Goal: Information Seeking & Learning: Get advice/opinions

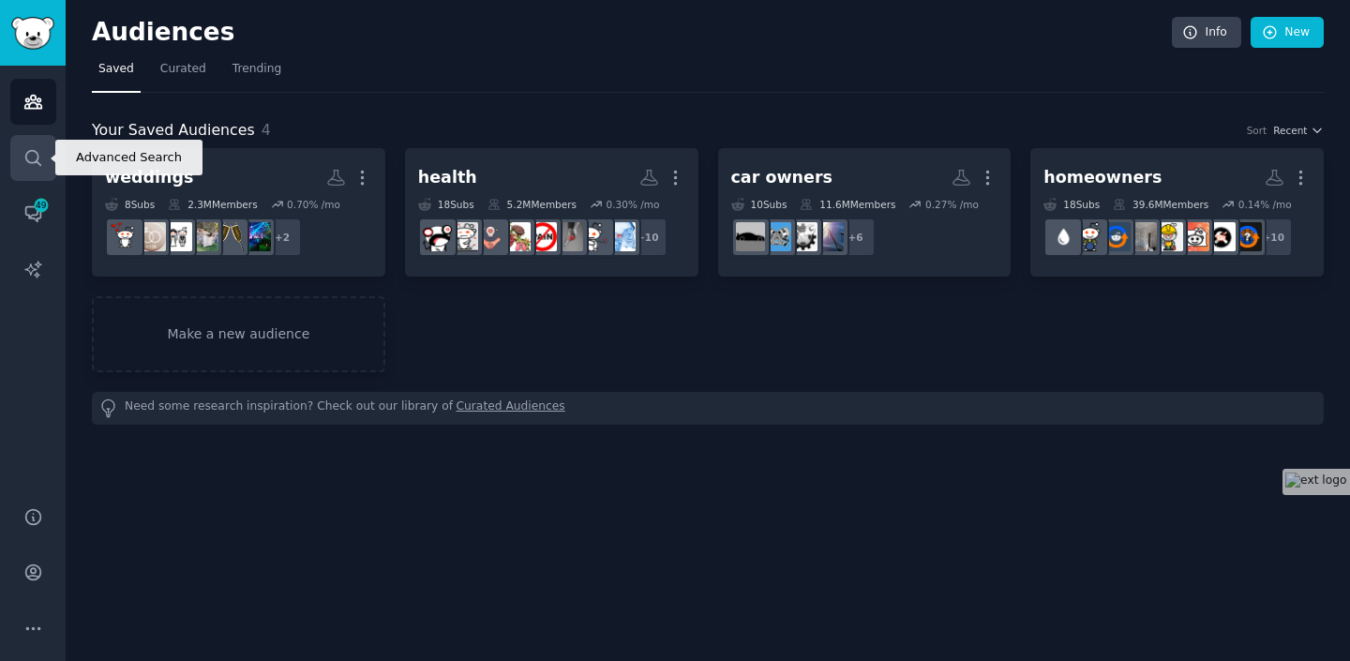
click at [38, 148] on icon "Sidebar" at bounding box center [33, 158] width 20 height 20
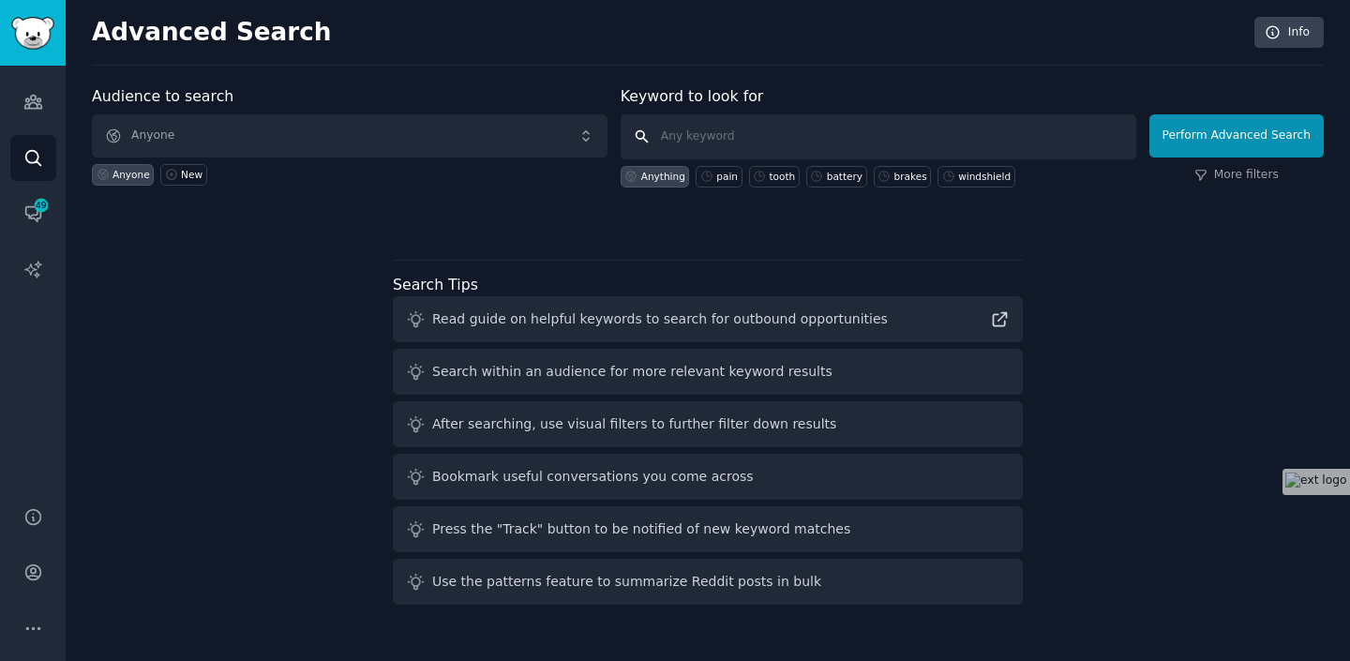
click at [708, 143] on input "text" at bounding box center [879, 136] width 516 height 45
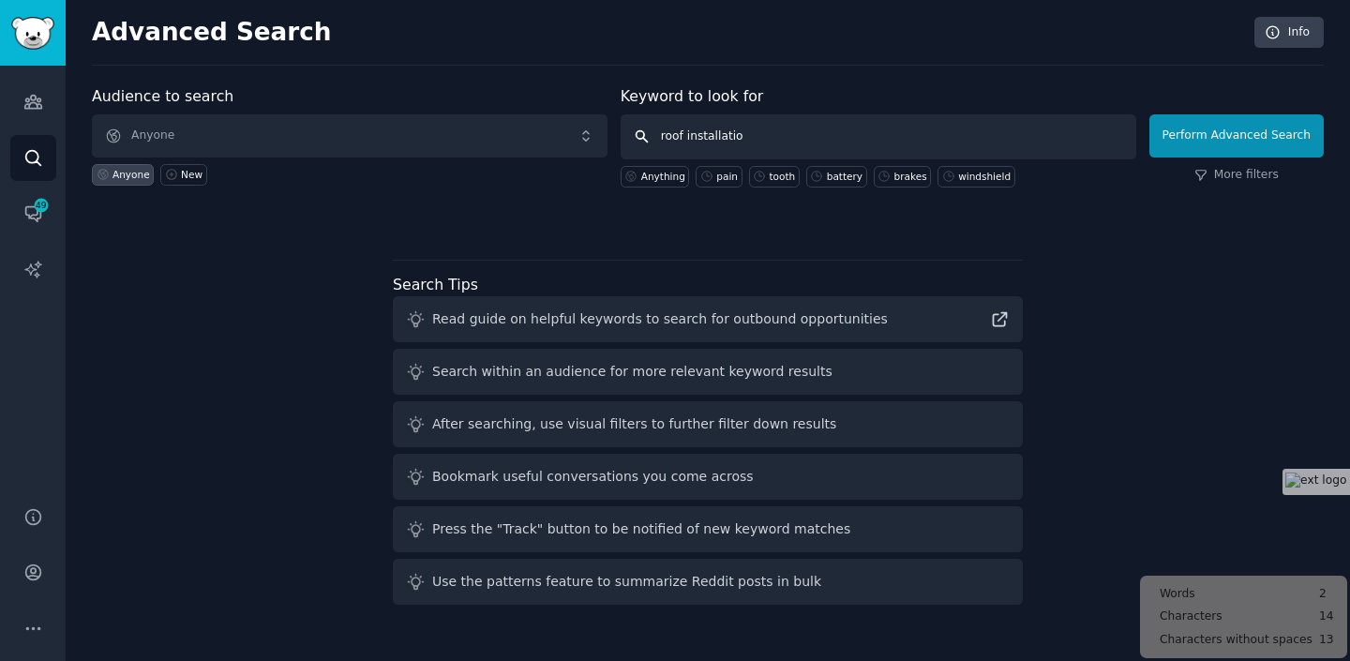
type input "roof installation"
click button "Perform Advanced Search" at bounding box center [1236, 135] width 174 height 43
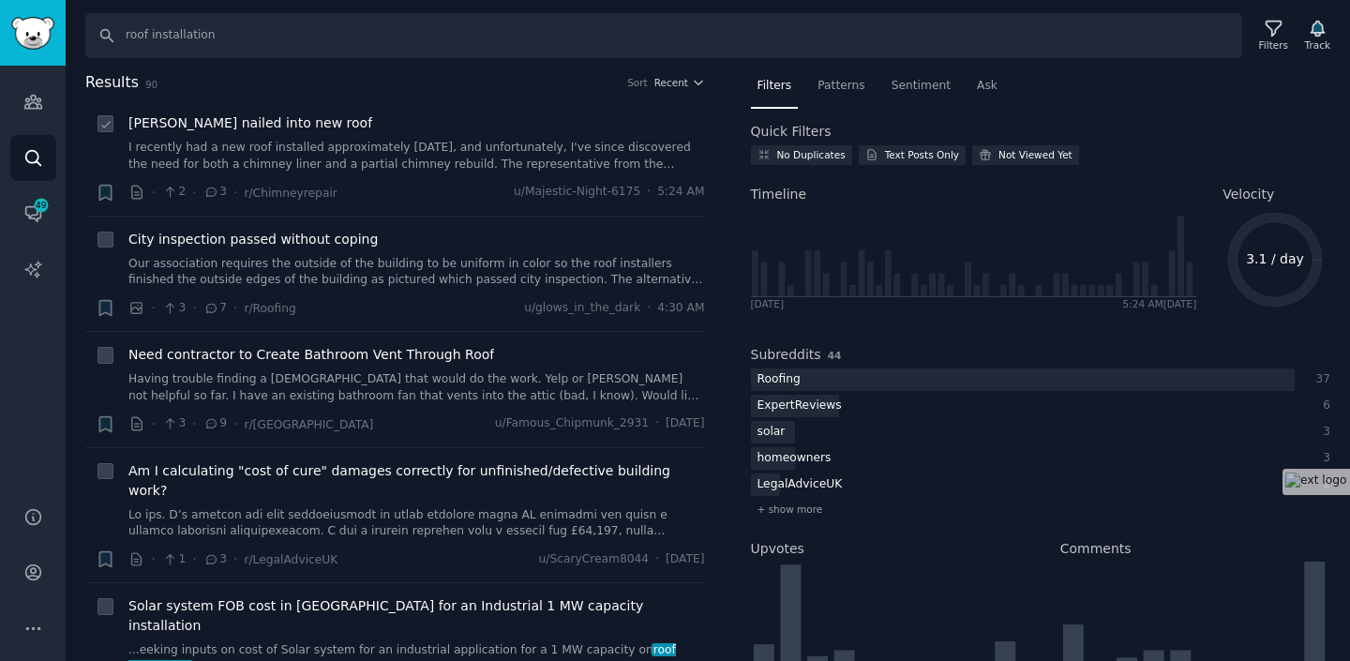
click at [412, 158] on link "I recently had a new roof installed approximately [DATE], and unfortunately, I'…" at bounding box center [416, 156] width 577 height 33
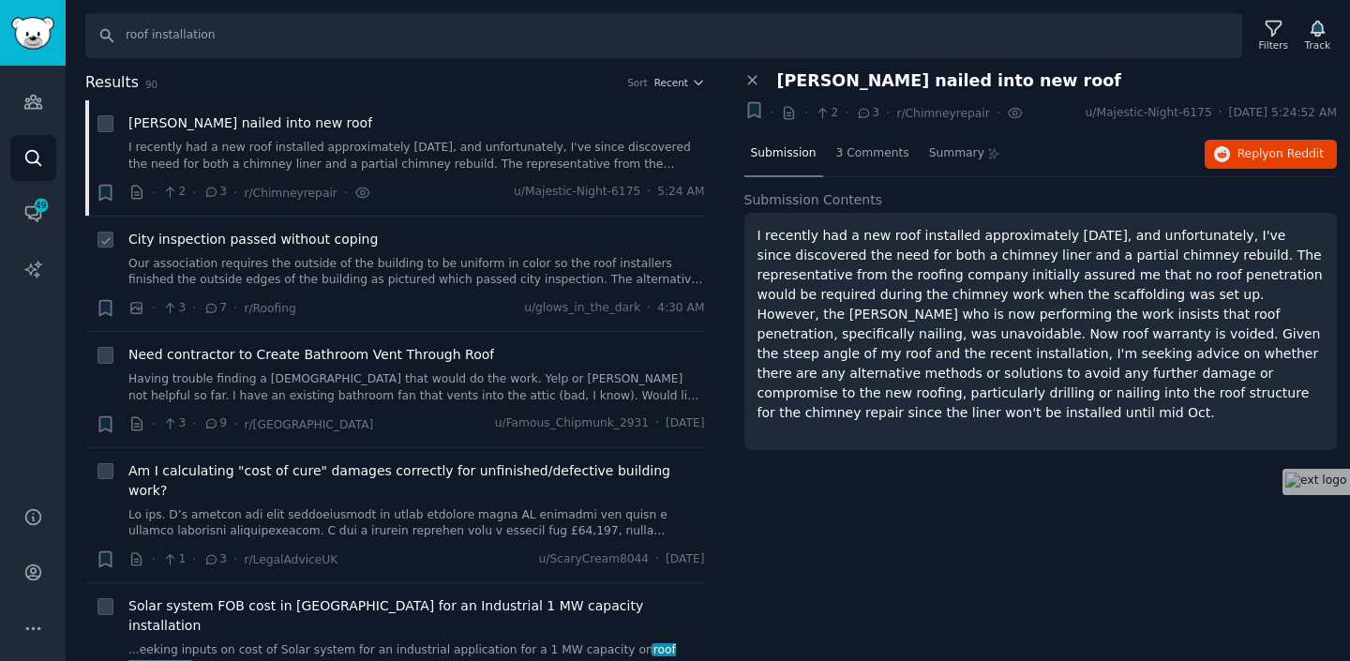
click at [388, 274] on link "Our association requires the outside of the building to be uniform in color so …" at bounding box center [416, 272] width 577 height 33
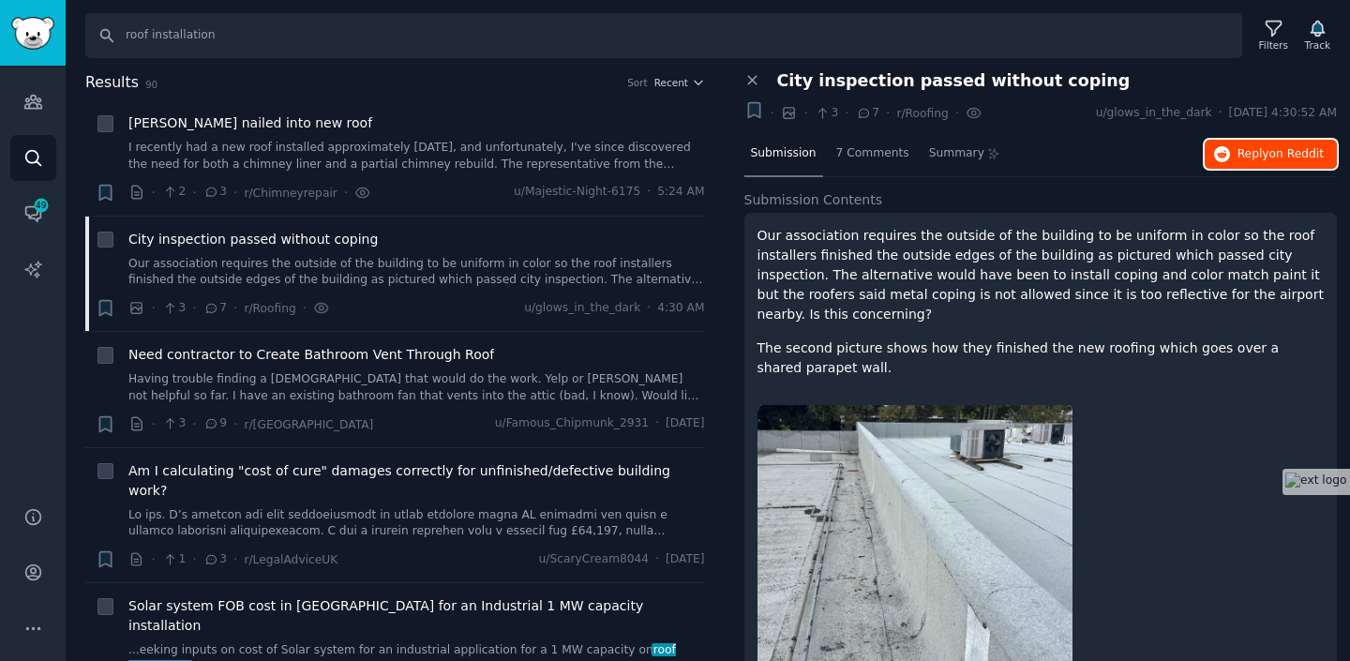
click at [1274, 158] on span "on Reddit" at bounding box center [1296, 153] width 54 height 13
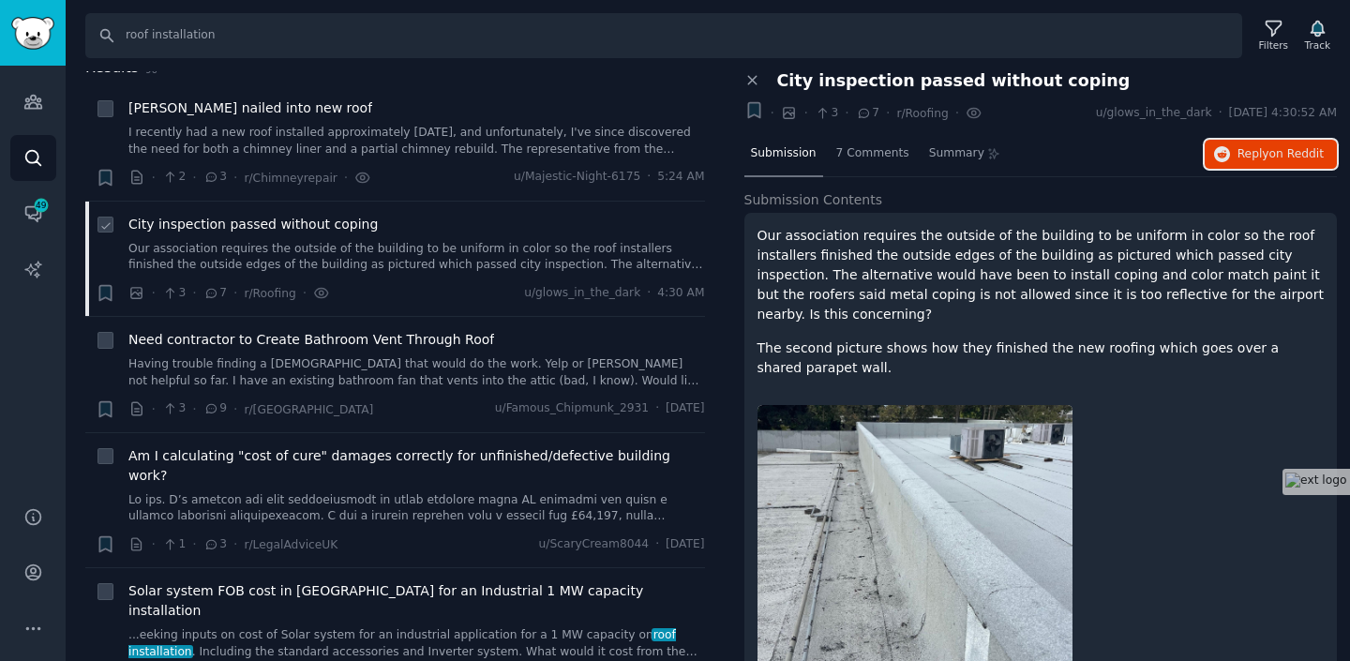
scroll to position [18, 0]
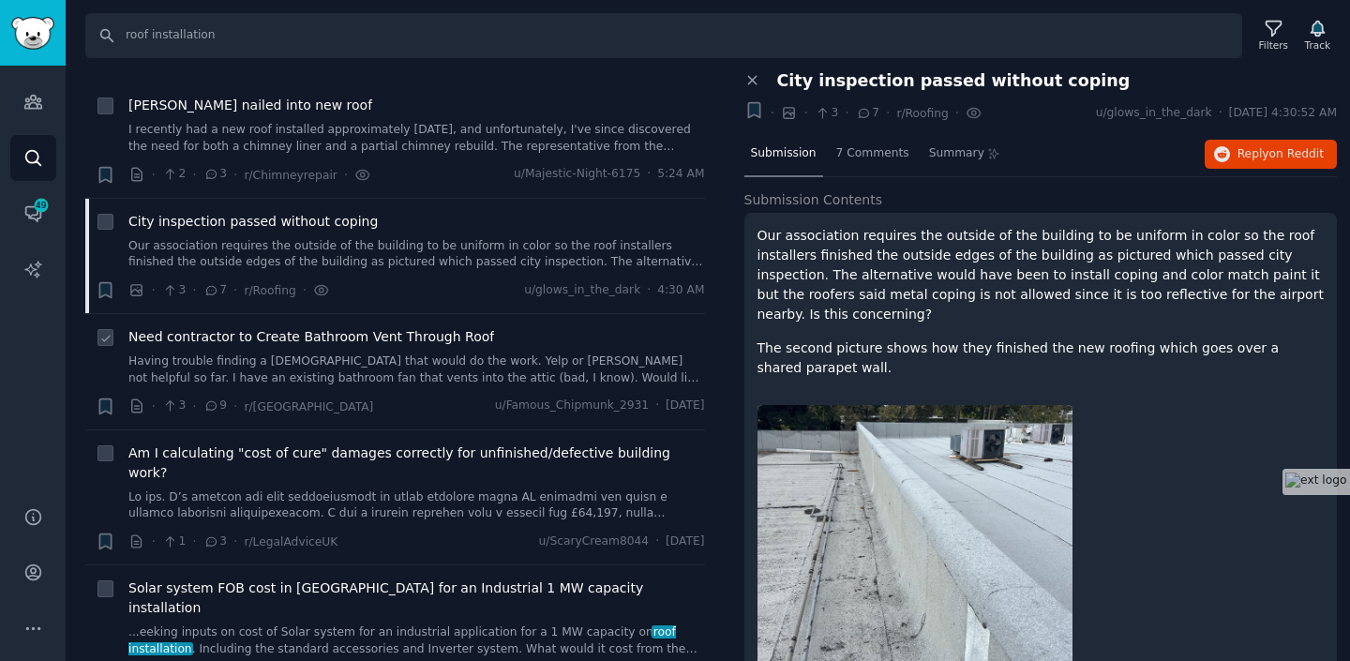
click at [407, 370] on link "Having trouble finding a [DEMOGRAPHIC_DATA] that would do the work. Yelp or [PE…" at bounding box center [416, 369] width 577 height 33
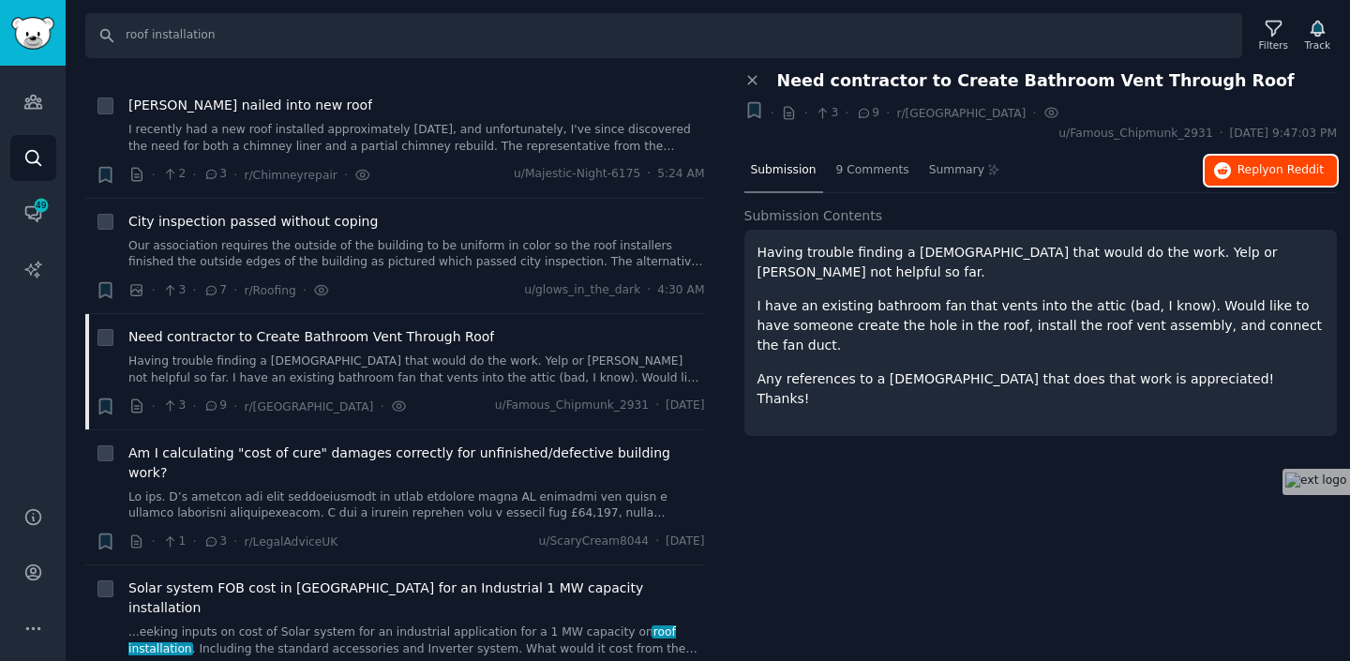
click at [1274, 163] on span "on Reddit" at bounding box center [1296, 169] width 54 height 13
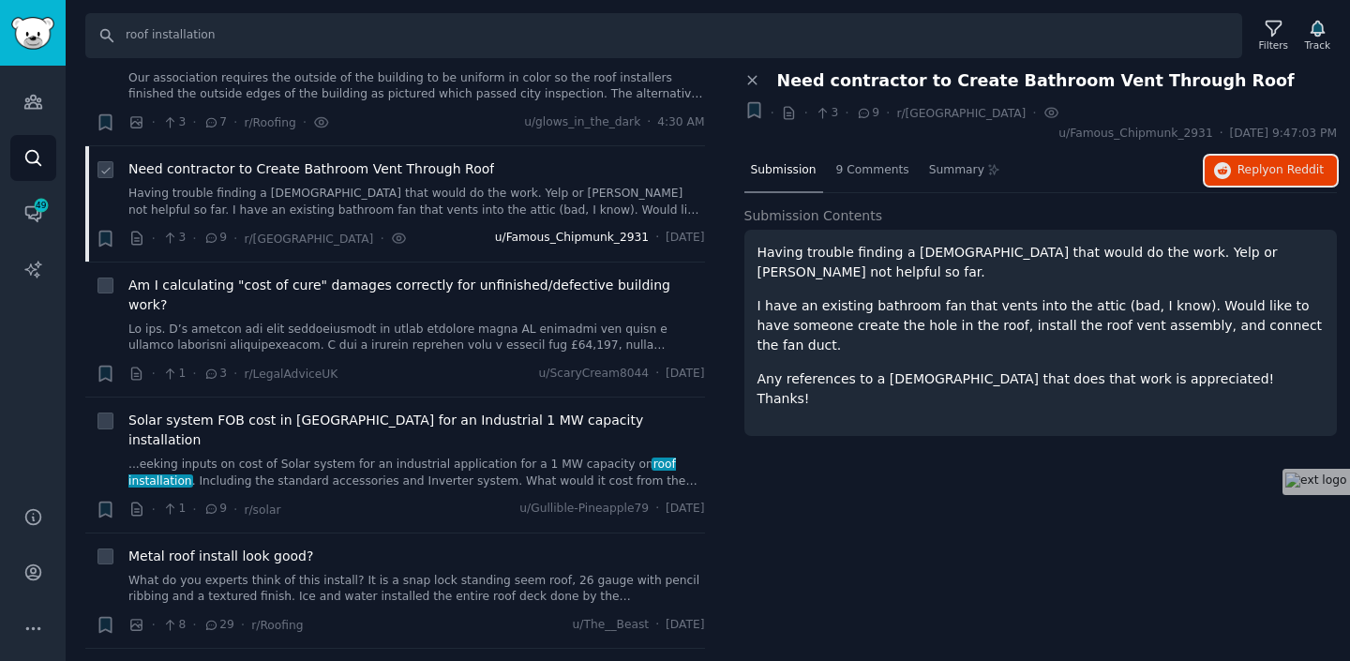
scroll to position [187, 0]
click at [413, 572] on link "What do you experts think of this install? It is a snap lock standing seem roof…" at bounding box center [416, 588] width 577 height 33
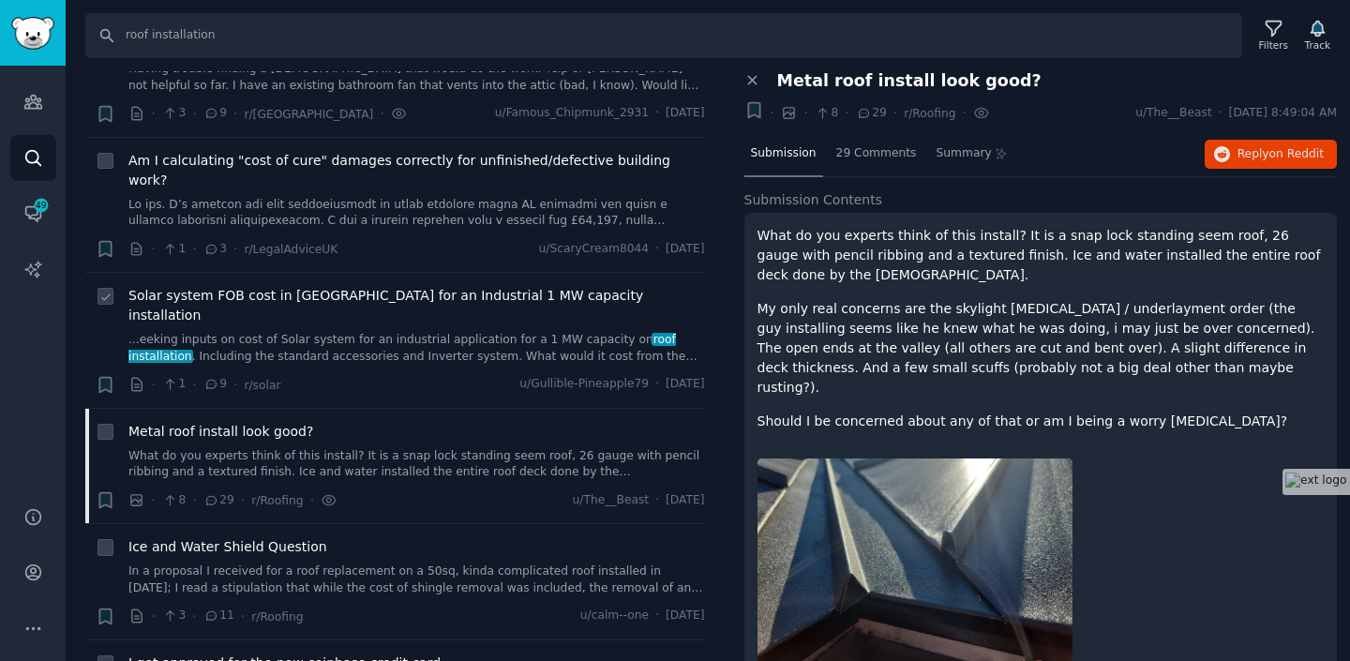
scroll to position [324, 0]
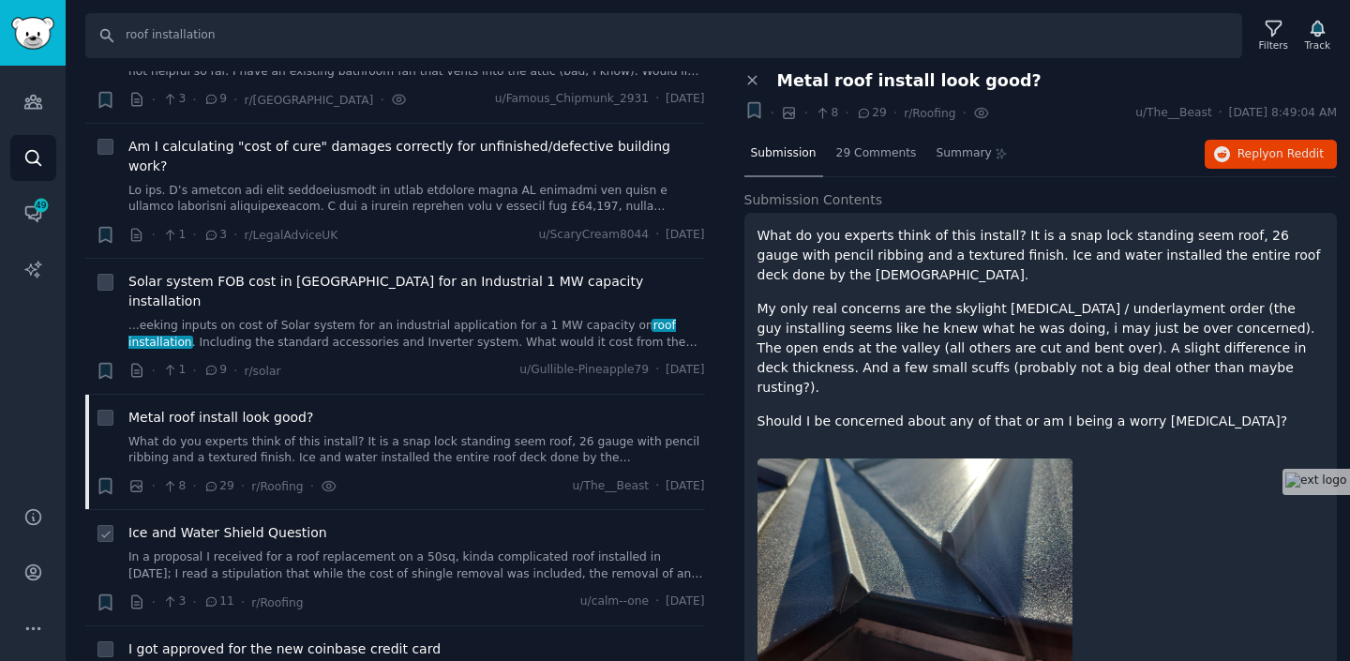
click at [407, 549] on link "In a proposal I received for a roof replacement on a 50sq, kinda complicated ro…" at bounding box center [416, 565] width 577 height 33
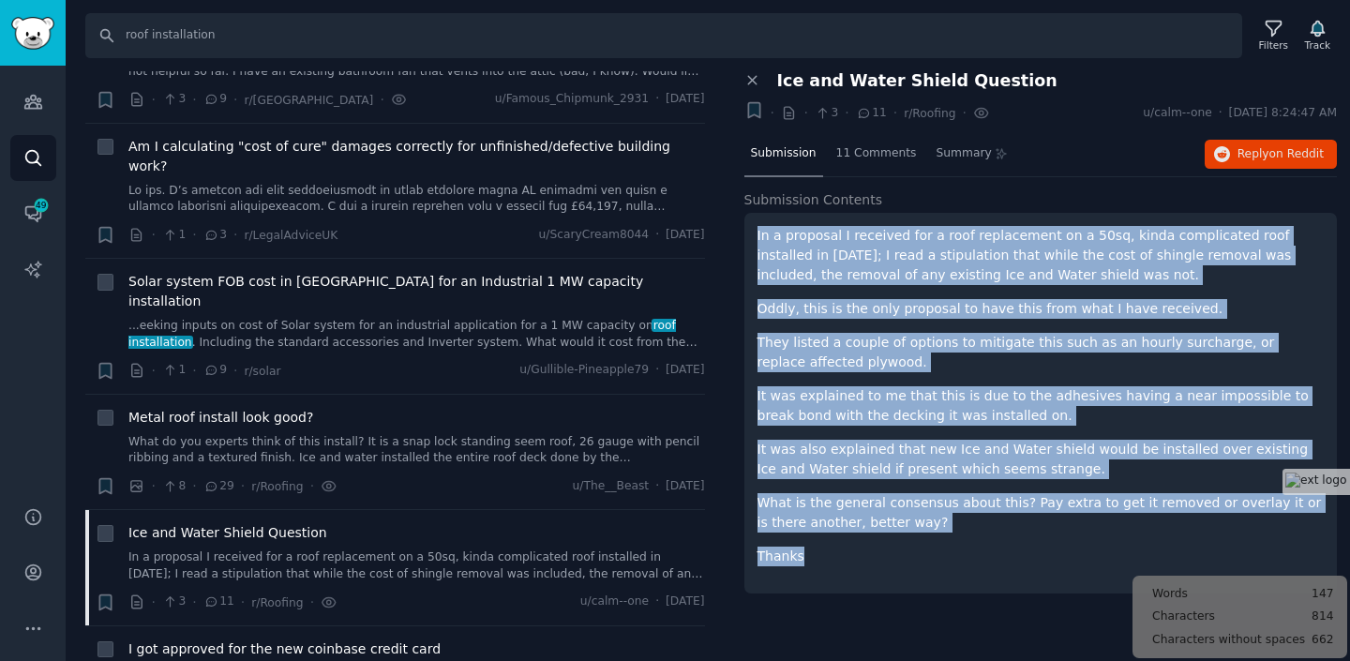
drag, startPoint x: 757, startPoint y: 235, endPoint x: 904, endPoint y: 564, distance: 360.5
click at [904, 564] on div "In a proposal I received for a roof replacement on a 50sq, kinda complicated ro…" at bounding box center [1041, 396] width 567 height 340
copy div "In a proposal I received for a roof replacement on a 50sq, kinda complicated ro…"
click at [910, 291] on div "In a proposal I received for a roof replacement on a 50sq, kinda complicated ro…" at bounding box center [1041, 396] width 567 height 340
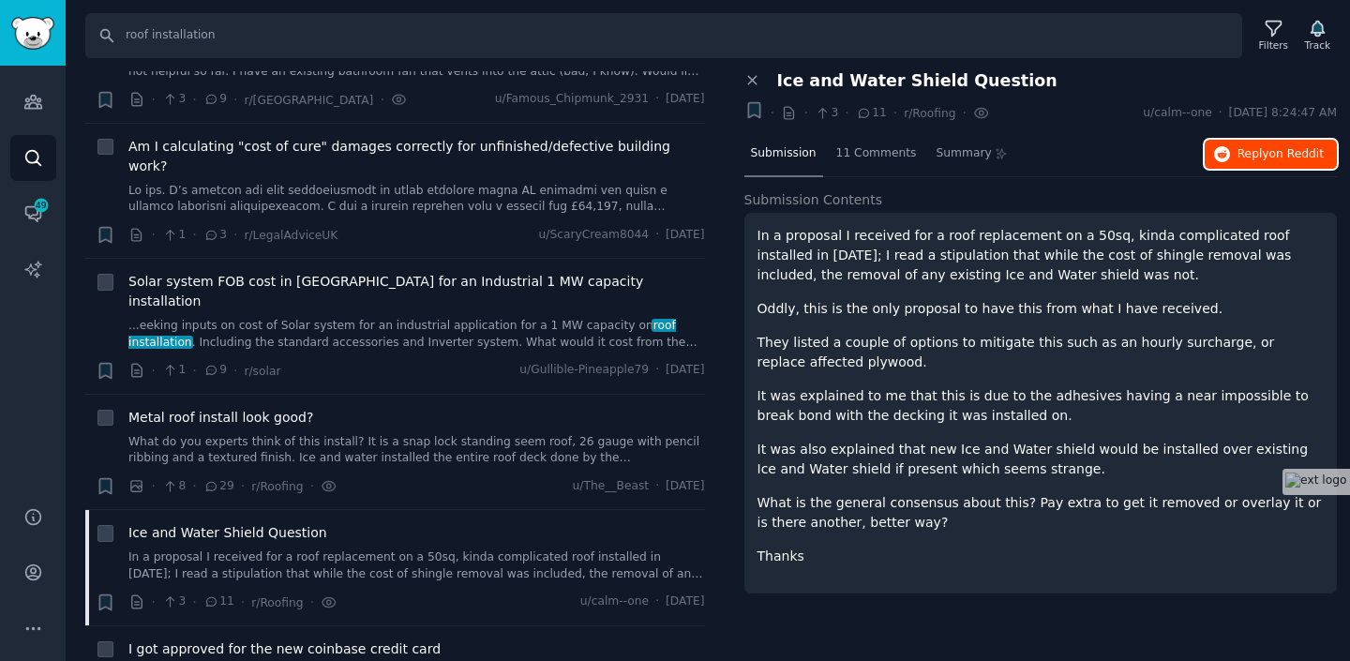
click at [1285, 161] on button "Reply on Reddit" at bounding box center [1271, 155] width 132 height 30
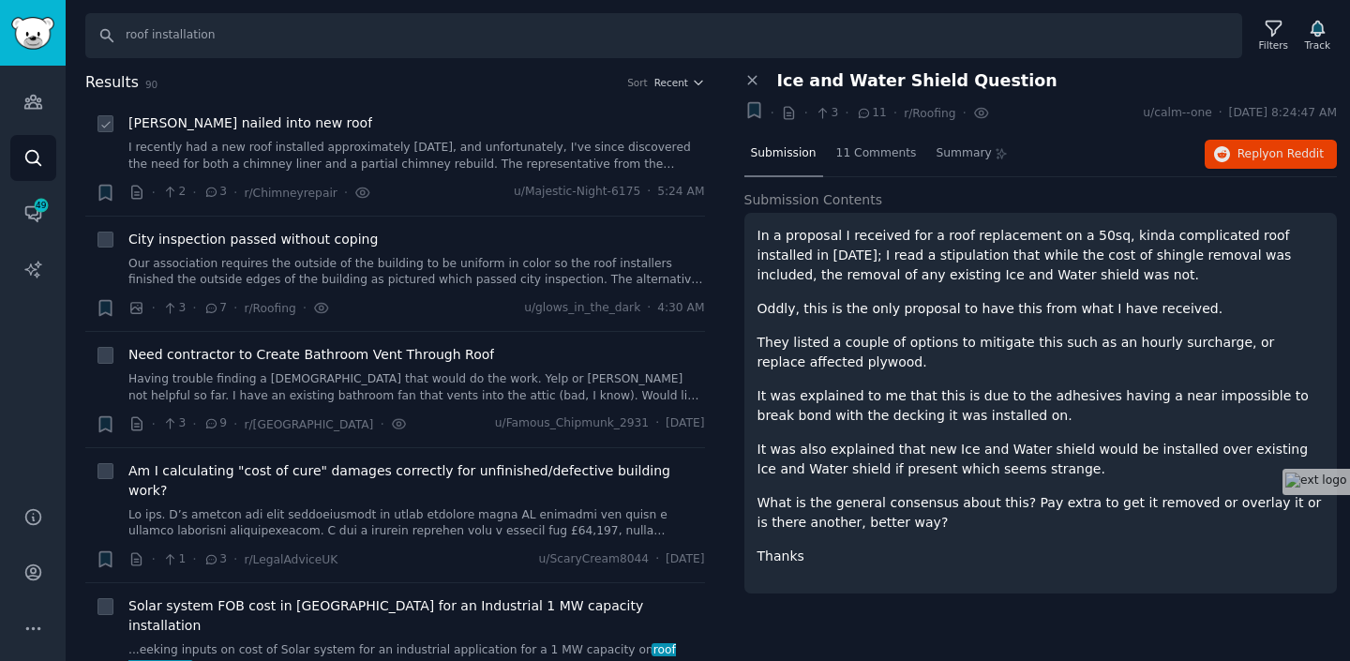
click at [261, 127] on span "[PERSON_NAME] nailed into new roof" at bounding box center [250, 123] width 244 height 20
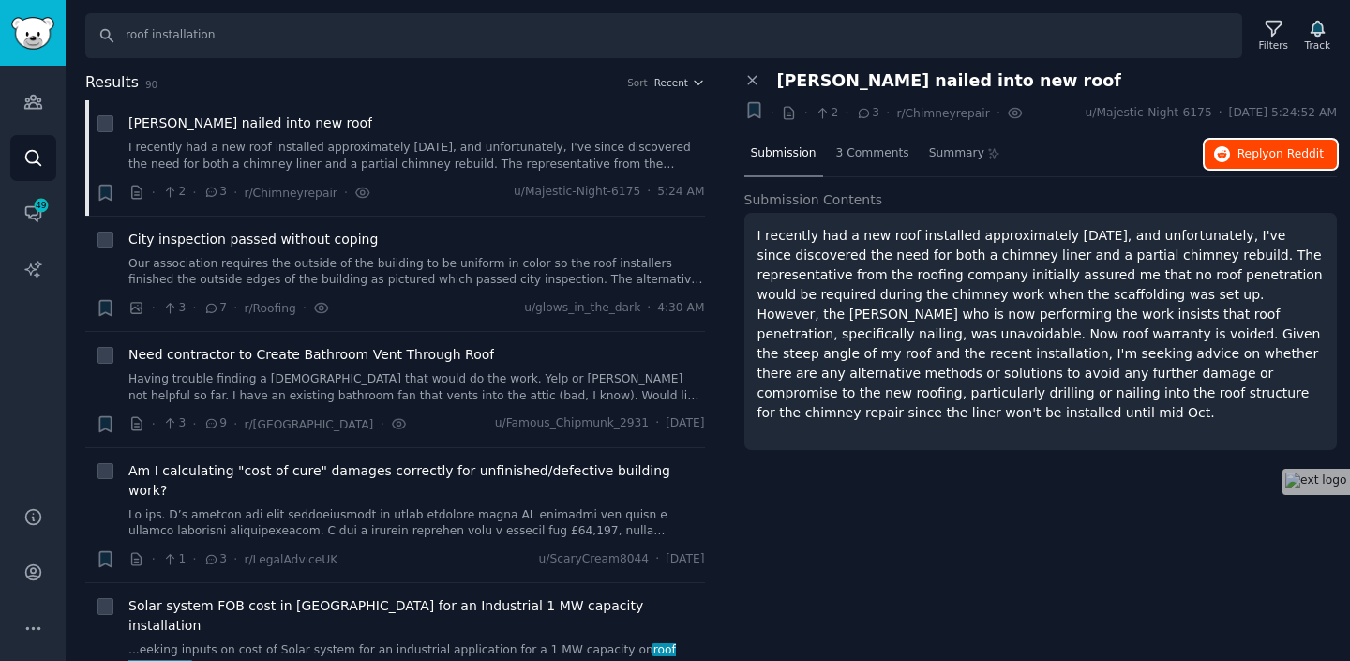
click at [1251, 149] on span "Reply on Reddit" at bounding box center [1281, 154] width 86 height 17
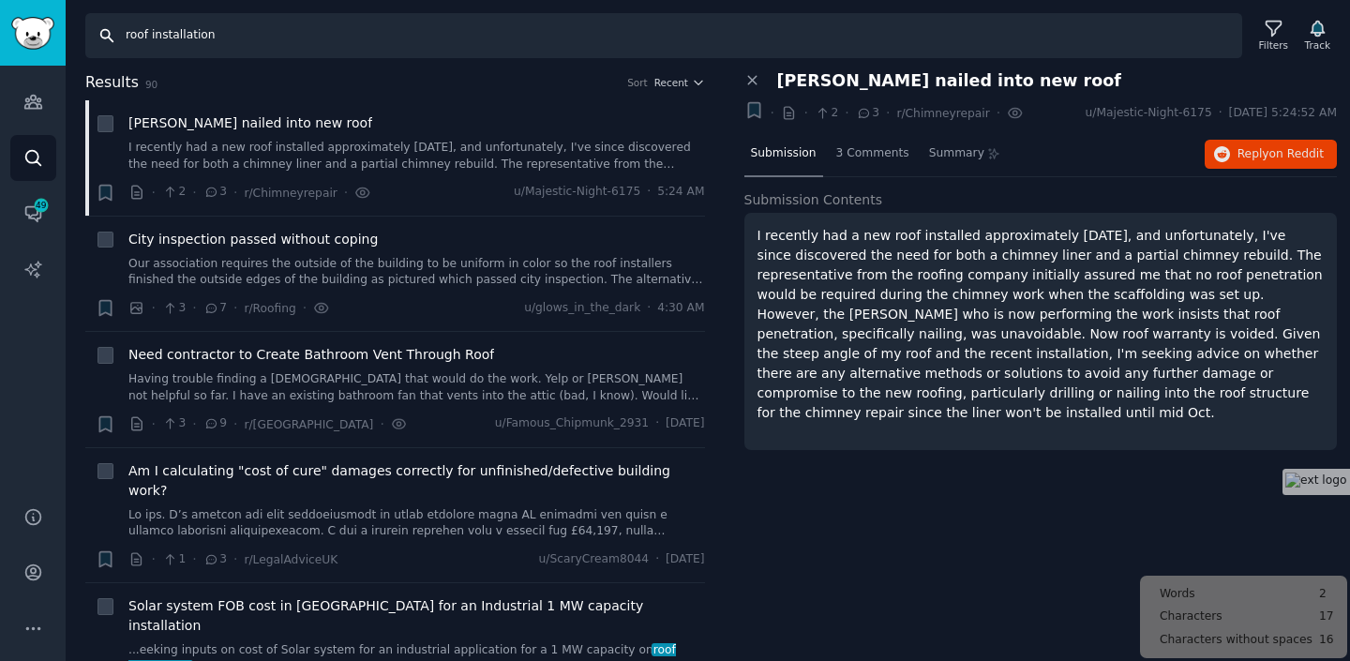
click at [340, 42] on input "roof installation" at bounding box center [663, 35] width 1157 height 45
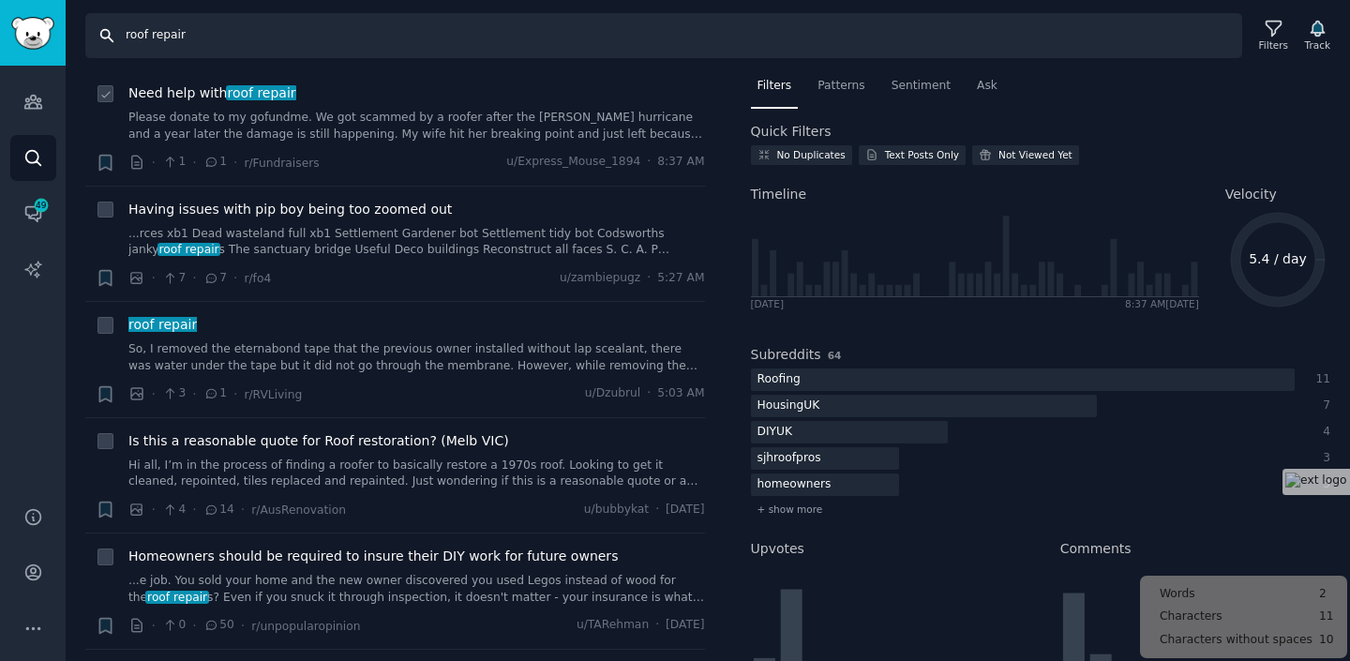
scroll to position [31, 0]
click at [339, 475] on link "Hi all, I’m in the process of finding a roofer to basically restore a 1970s roo…" at bounding box center [416, 473] width 577 height 33
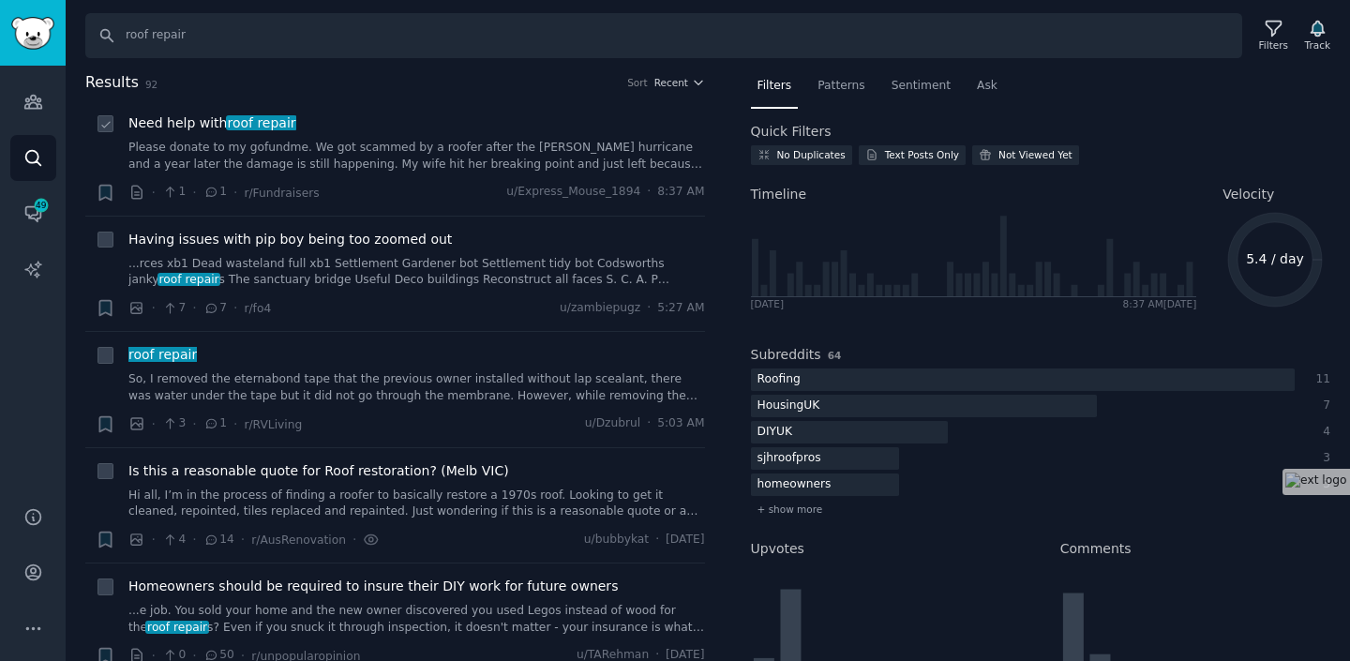
click at [441, 149] on link "Please donate to my gofundme. We got scammed by a roofer after the [PERSON_NAME…" at bounding box center [416, 156] width 577 height 33
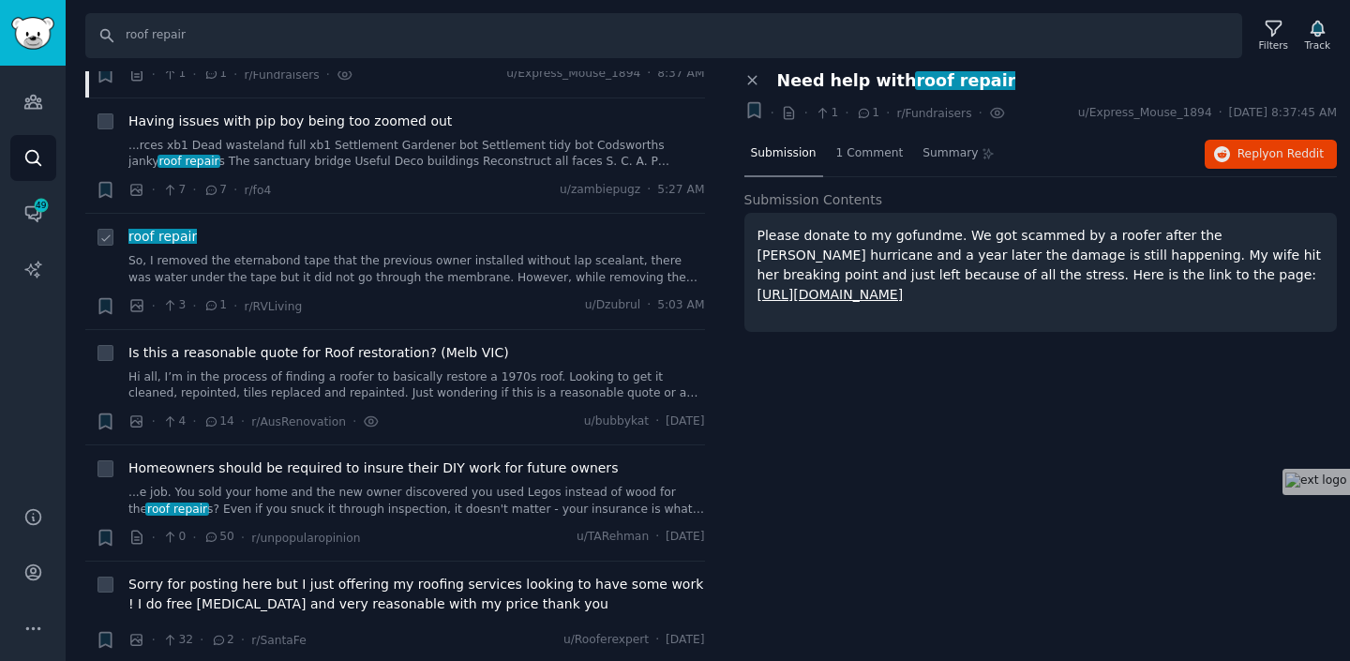
scroll to position [119, 0]
click at [411, 273] on link "So, I removed the eternabond tape that the previous owner installed without lap…" at bounding box center [416, 268] width 577 height 33
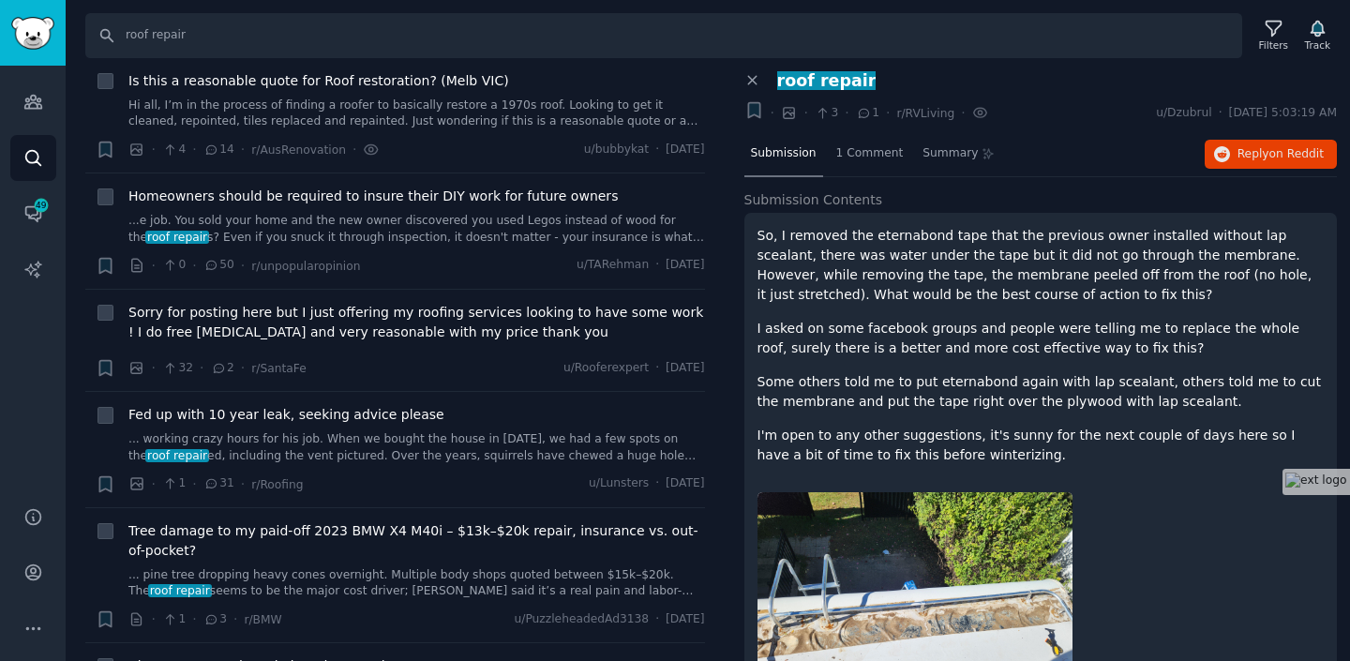
scroll to position [394, 0]
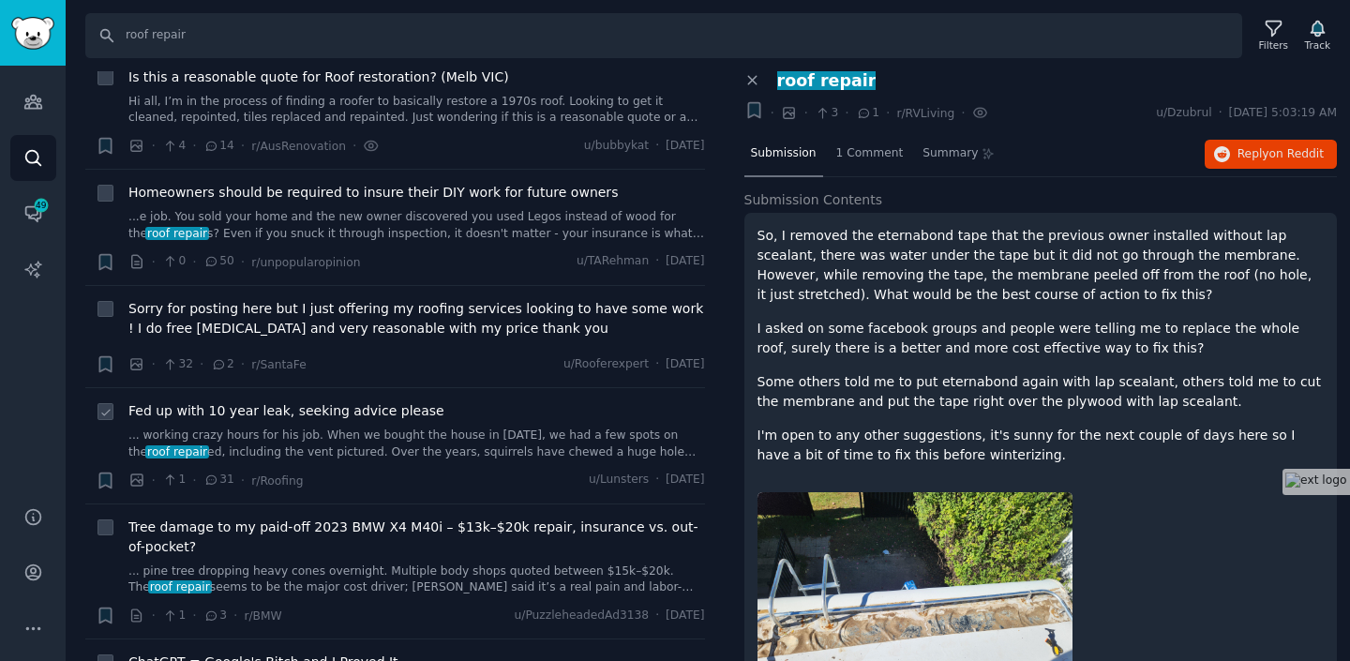
click at [419, 450] on link "... working crazy hours for his job. When we bought the house in [DATE], we had…" at bounding box center [416, 444] width 577 height 33
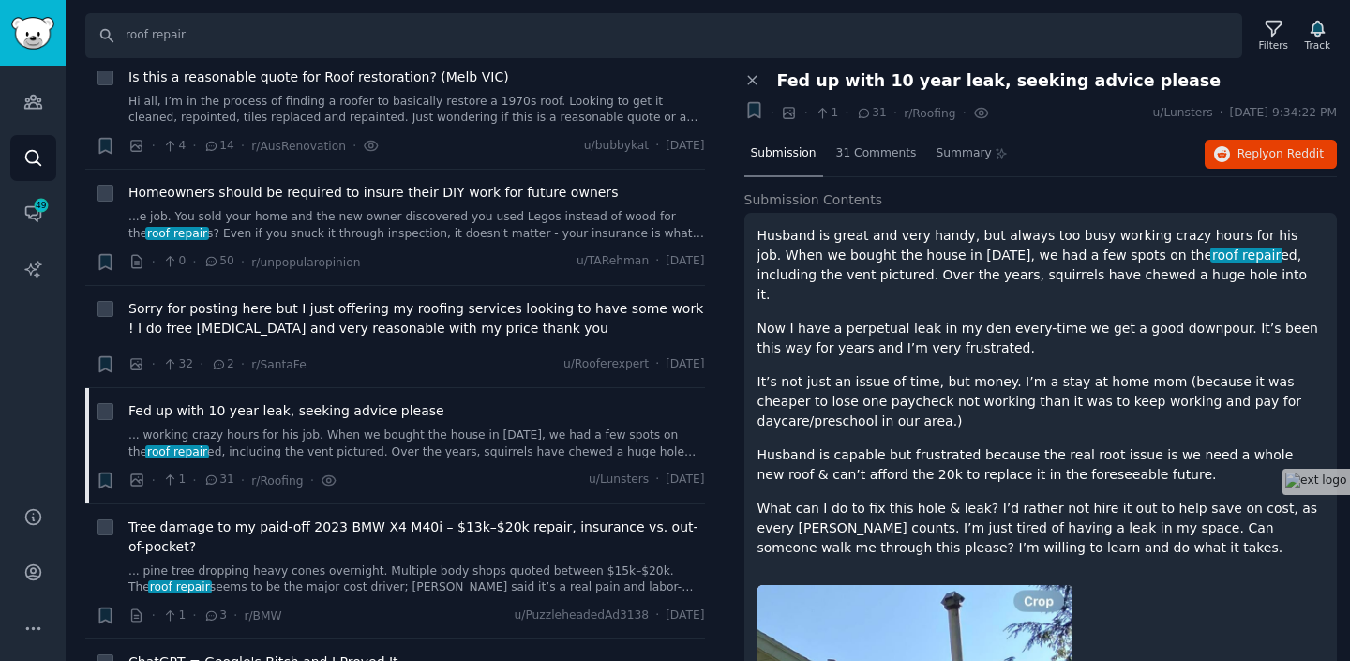
click at [830, 263] on p "Husband is great and very handy, but always too busy working crazy hours for hi…" at bounding box center [1041, 265] width 567 height 79
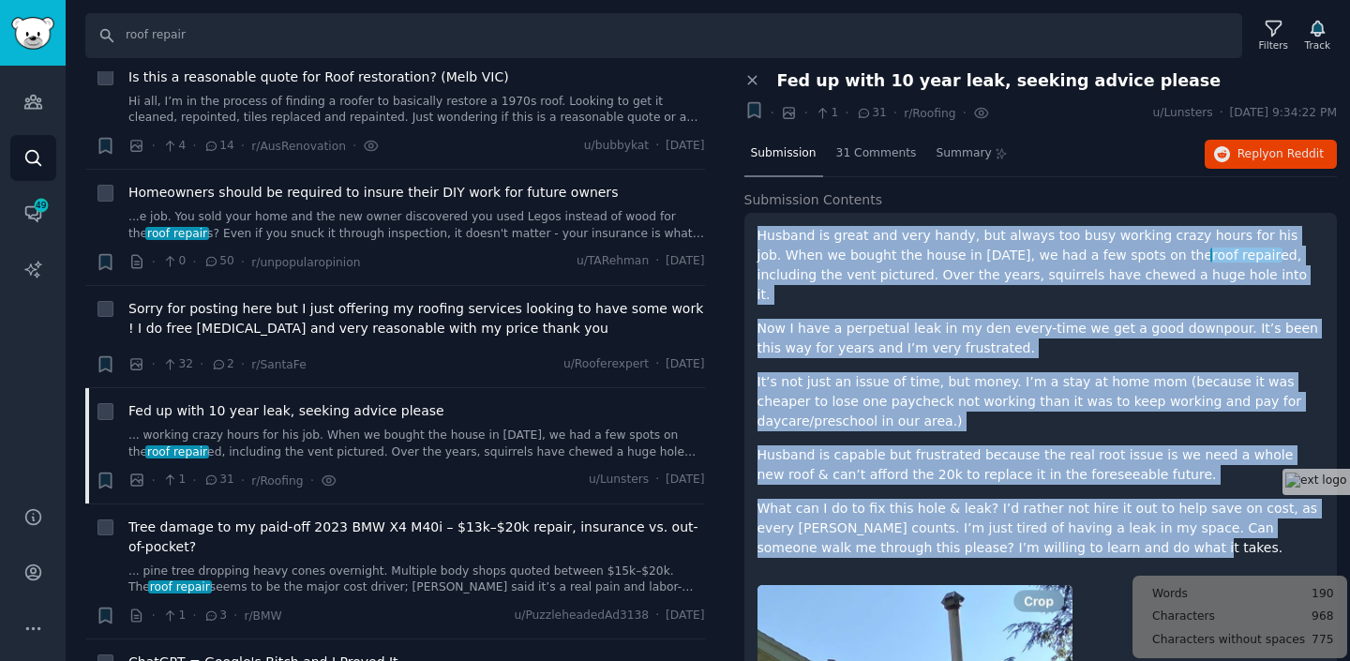
drag, startPoint x: 758, startPoint y: 230, endPoint x: 1142, endPoint y: 520, distance: 481.1
click at [1142, 520] on div "Husband is great and very handy, but always too busy working crazy hours for hi…" at bounding box center [1041, 392] width 567 height 332
copy div "Husband is great and very handy, but always too busy working crazy hours for hi…"
click at [1262, 146] on span "Reply on Reddit" at bounding box center [1281, 154] width 86 height 17
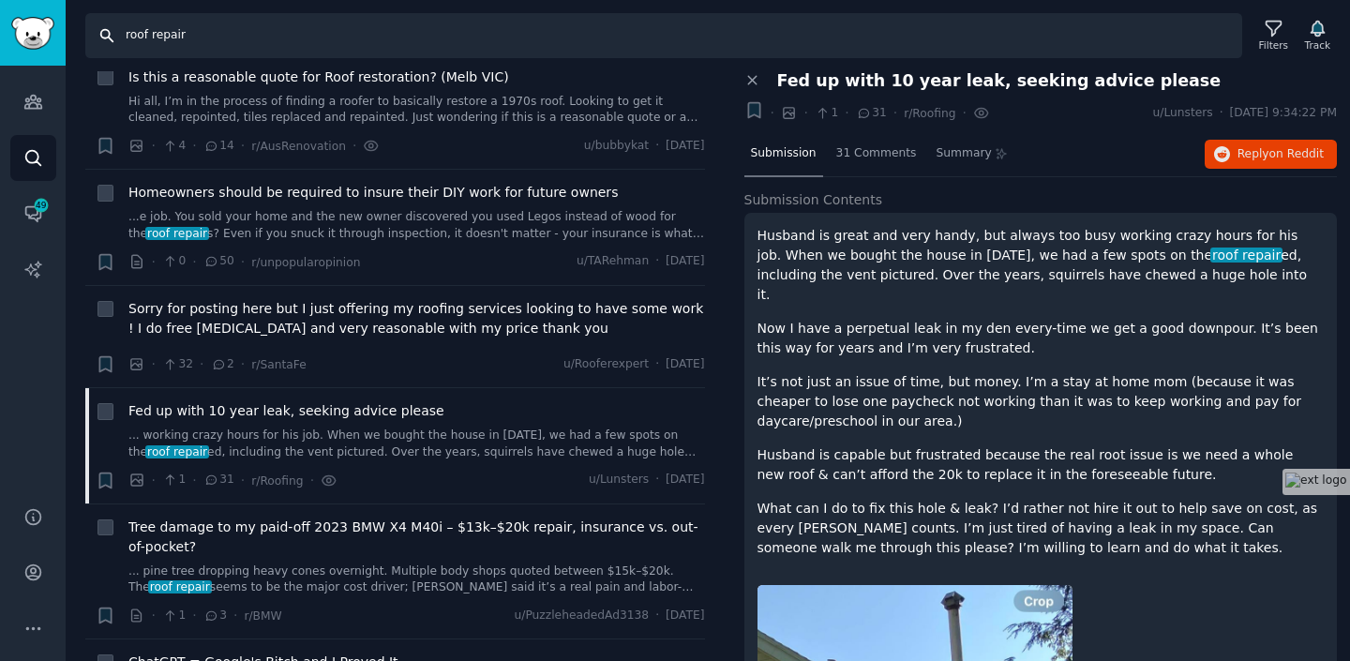
click at [409, 50] on input "roof repair" at bounding box center [663, 35] width 1157 height 45
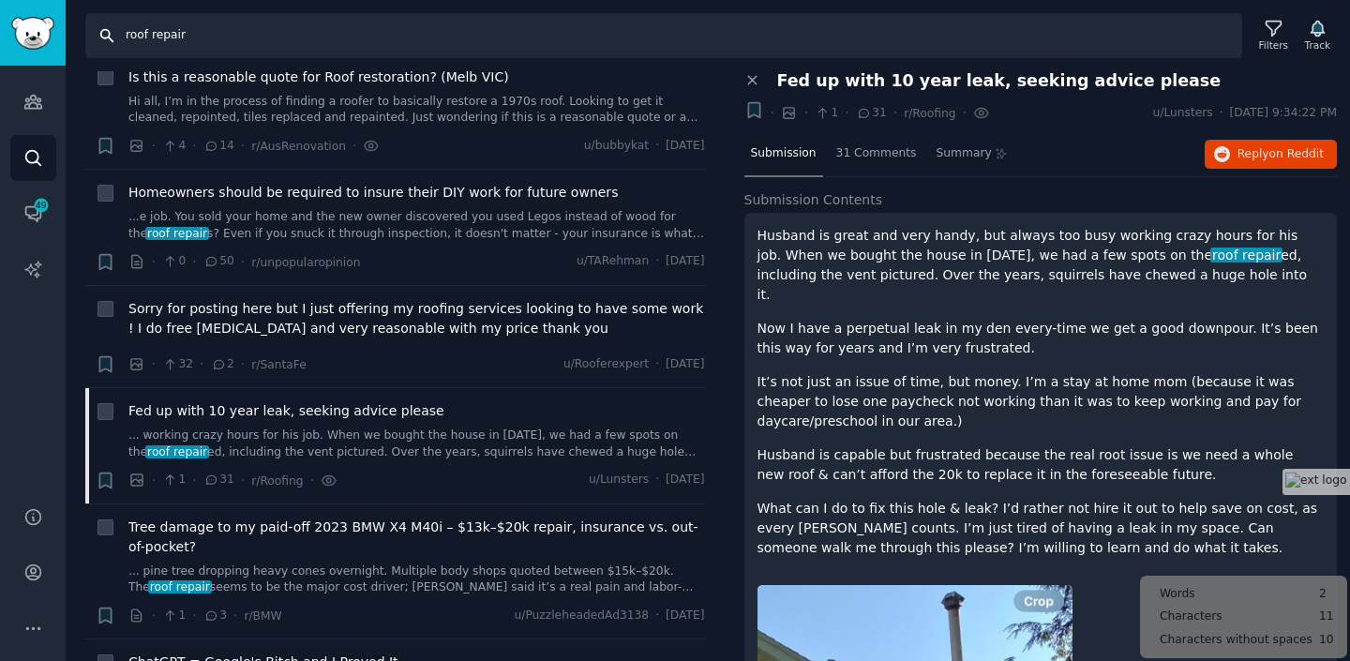
click at [409, 50] on input "roof repair" at bounding box center [663, 35] width 1157 height 45
paste input "estimate"
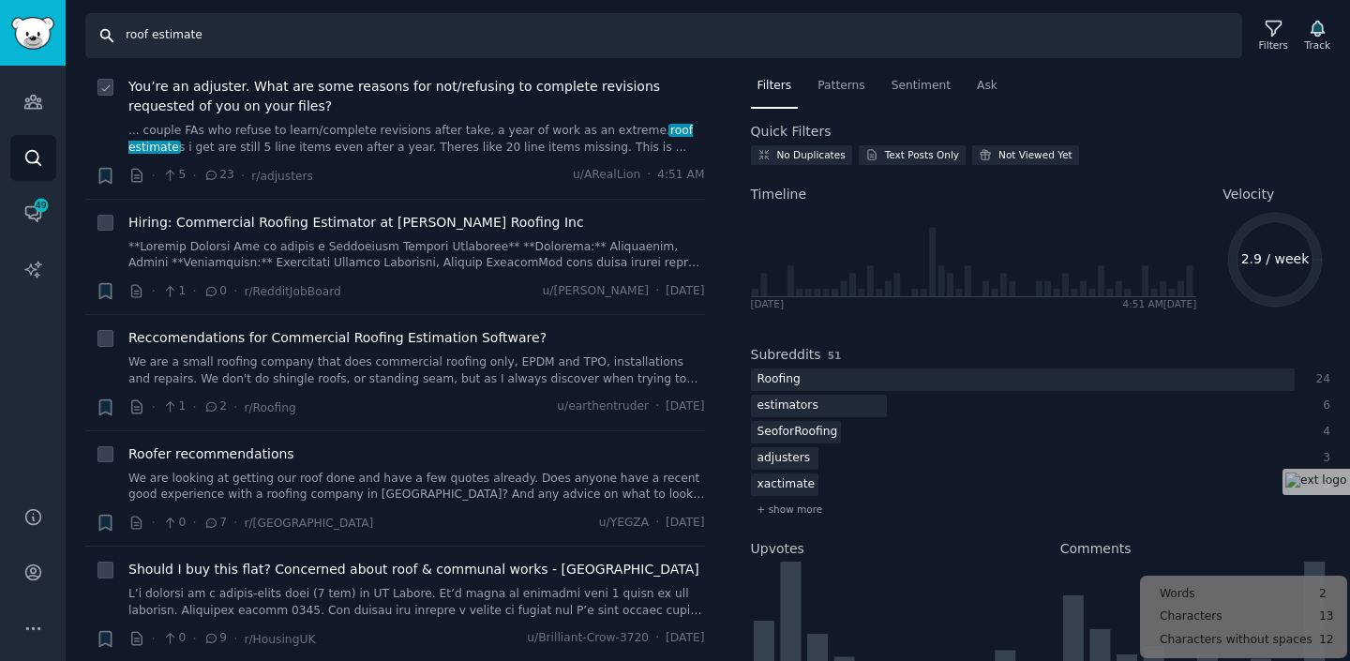
scroll to position [43, 0]
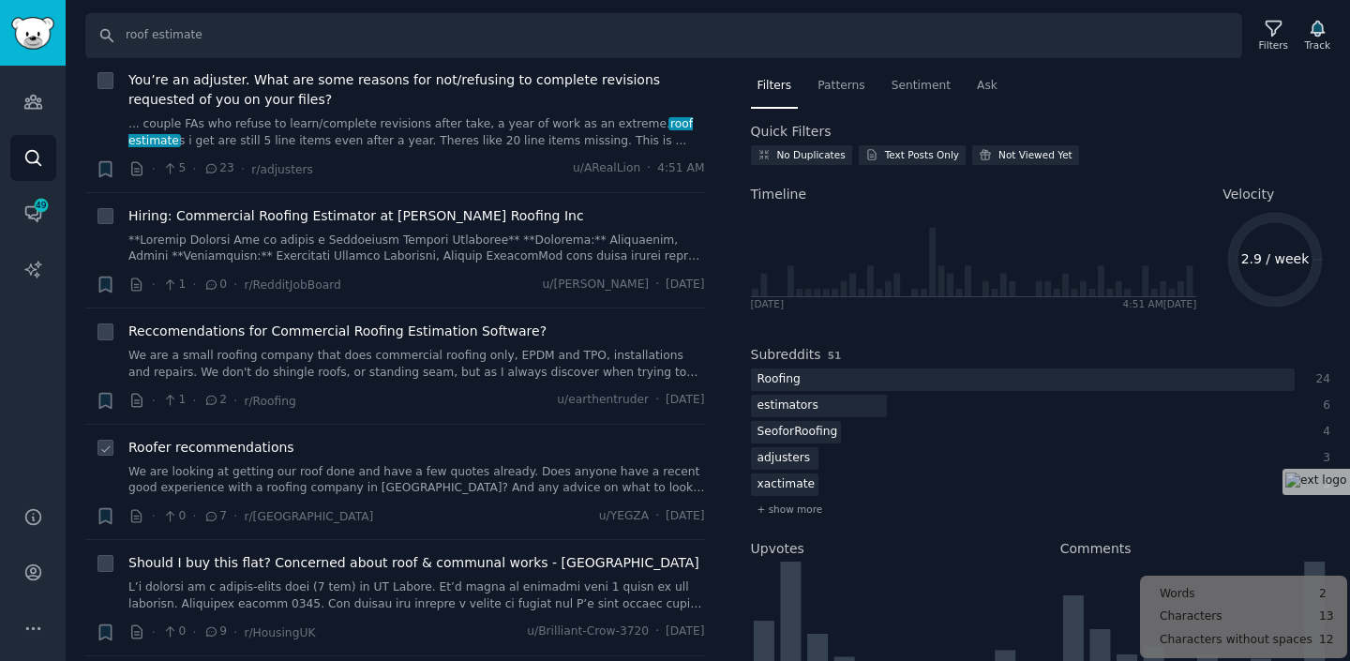
click at [390, 489] on link "We are looking at getting our roof done and have a few quotes already. Does any…" at bounding box center [416, 480] width 577 height 33
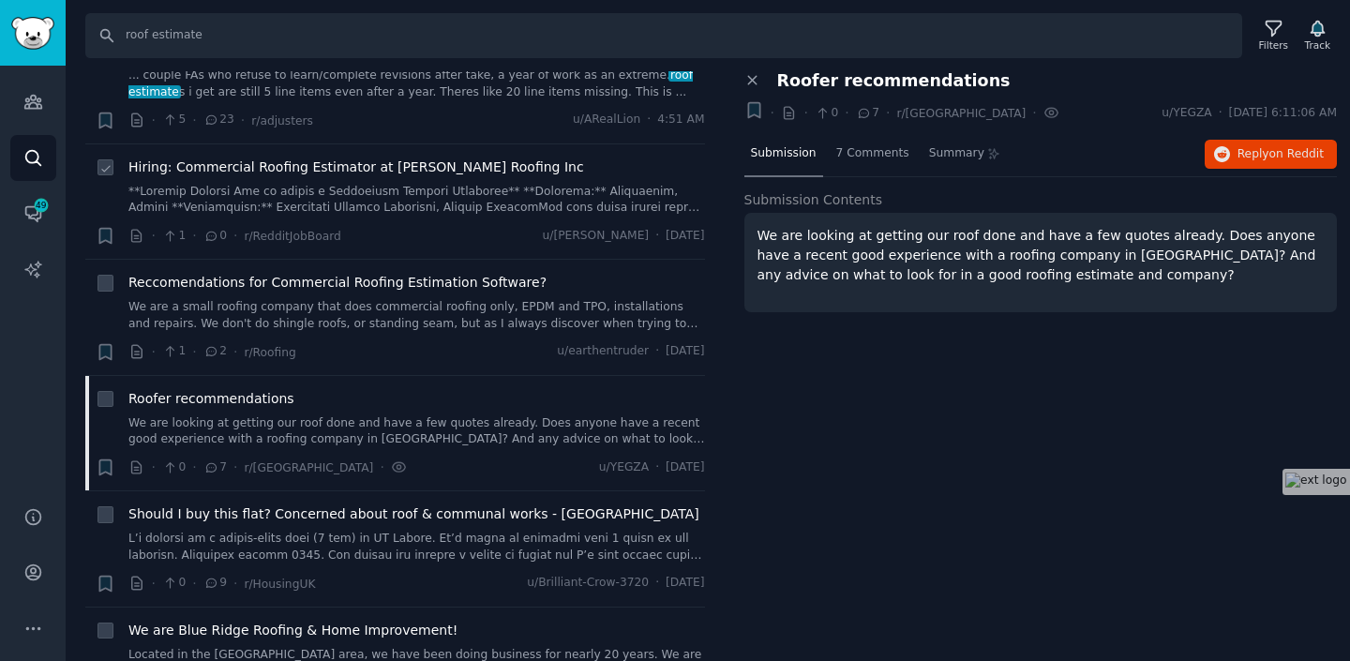
scroll to position [96, 0]
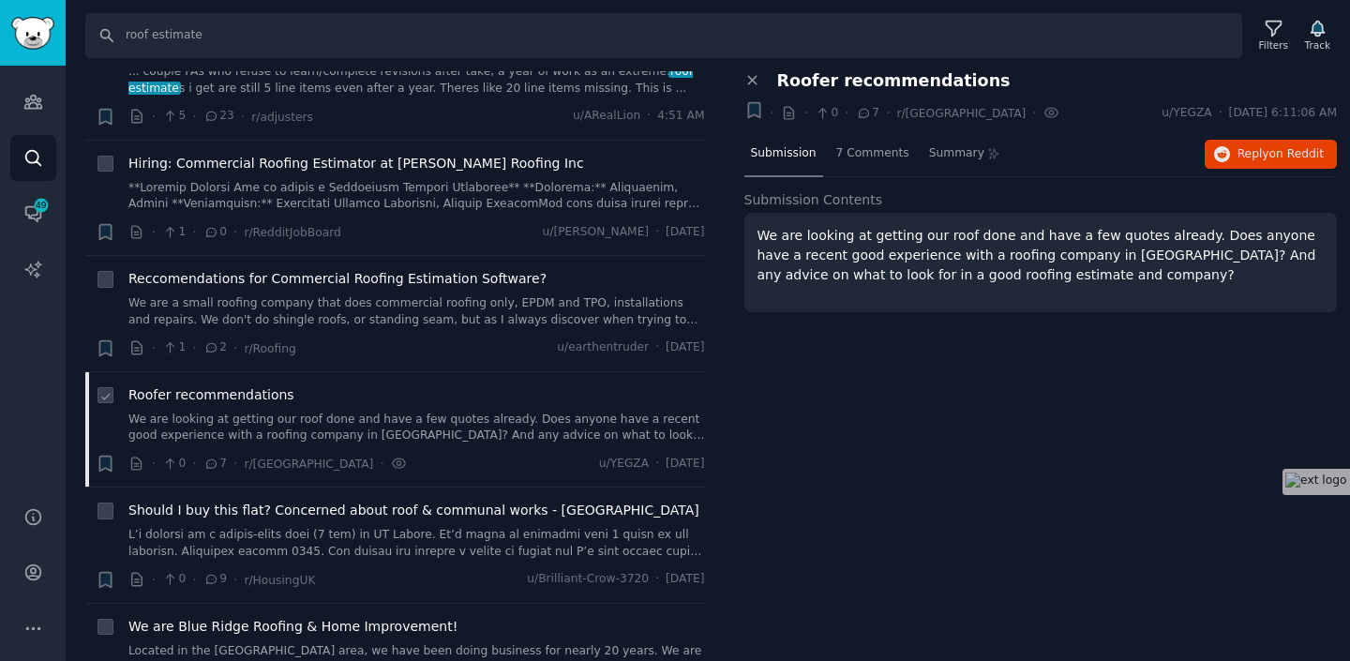
click at [382, 415] on link "We are looking at getting our roof done and have a few quotes already. Does any…" at bounding box center [416, 428] width 577 height 33
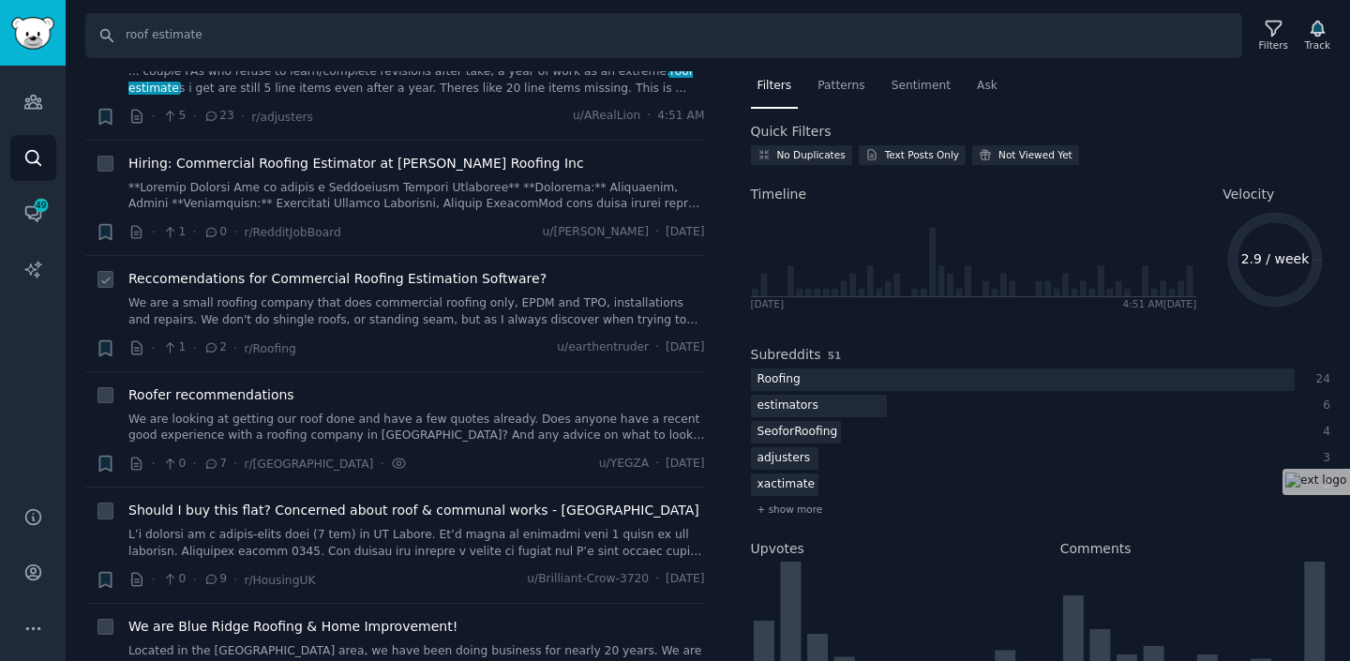
click at [443, 308] on link "We are a small roofing company that does commercial roofing only, EPDM and TPO,…" at bounding box center [416, 311] width 577 height 33
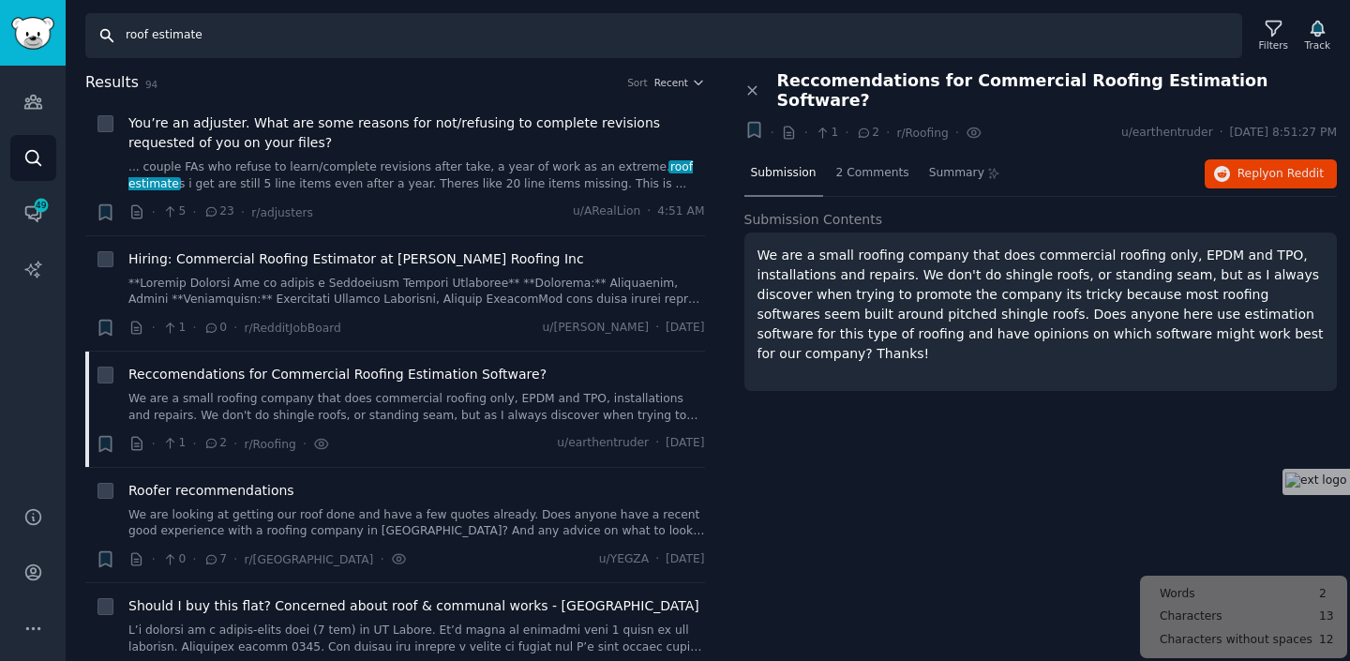
click at [505, 48] on input "roof estimate" at bounding box center [663, 35] width 1157 height 45
paste input "ing company"
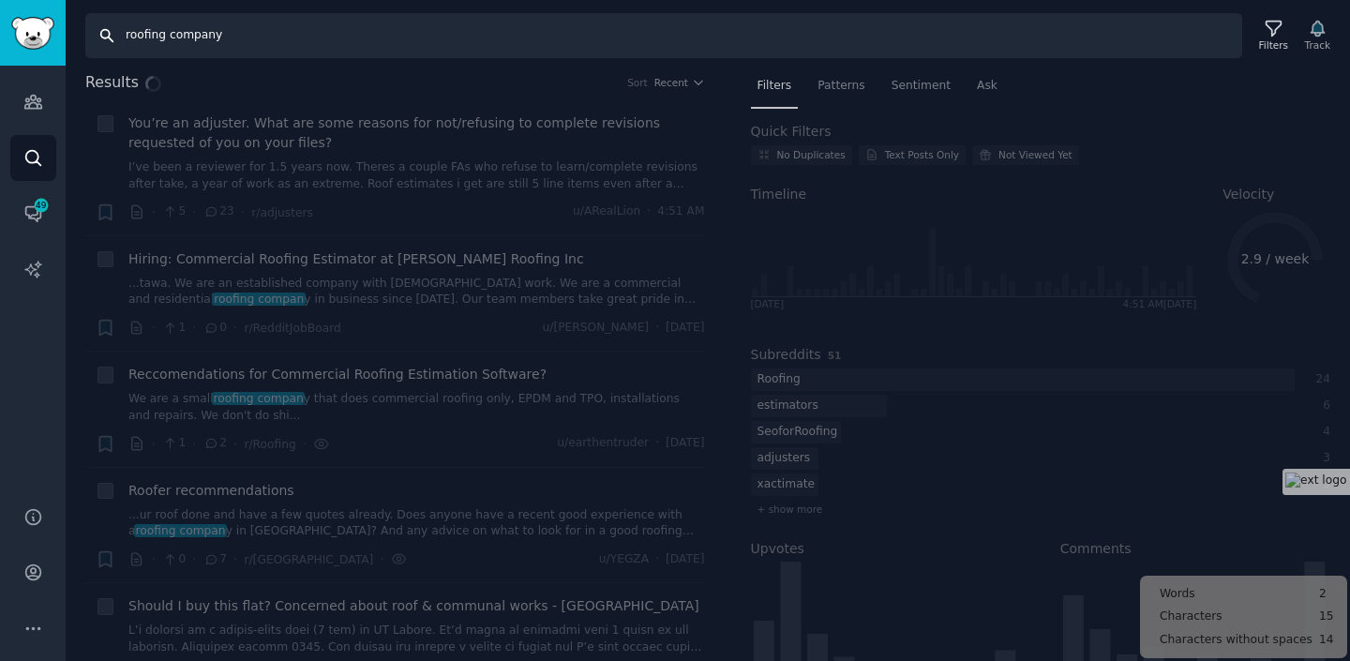
type input "roofing company"
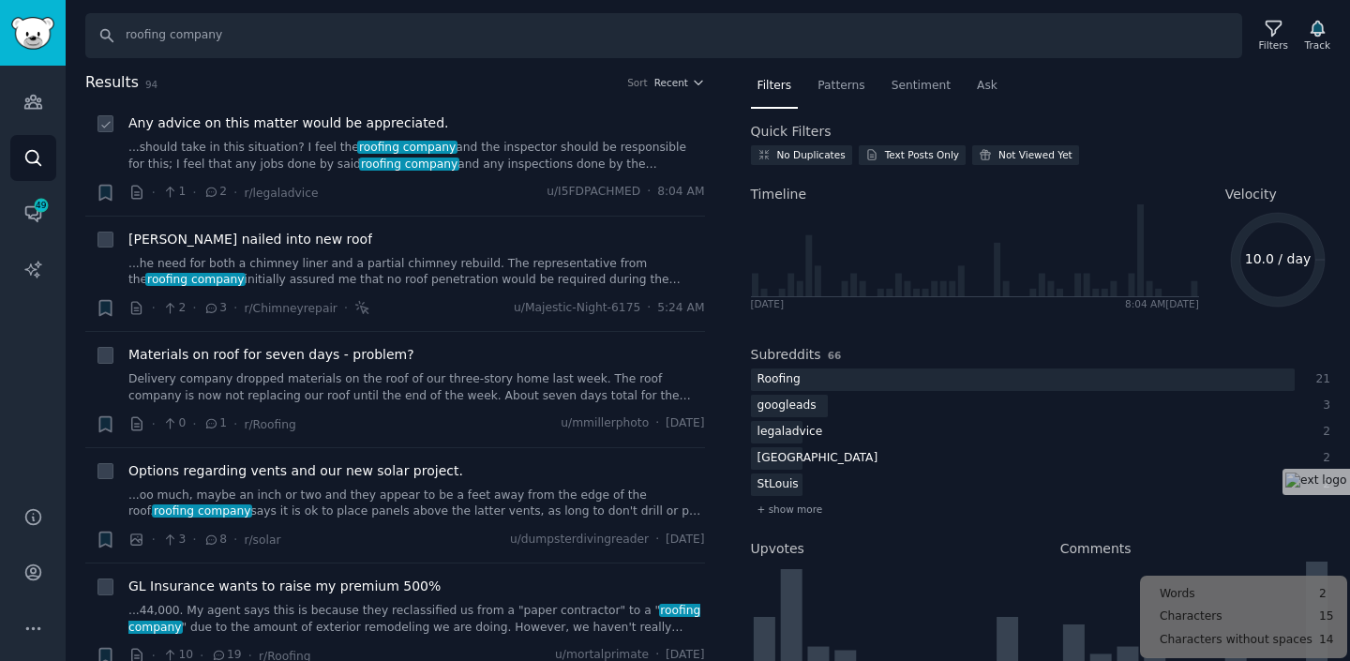
click at [455, 165] on link "...should take in this situation? I feel the roofing company and the inspector …" at bounding box center [416, 156] width 577 height 33
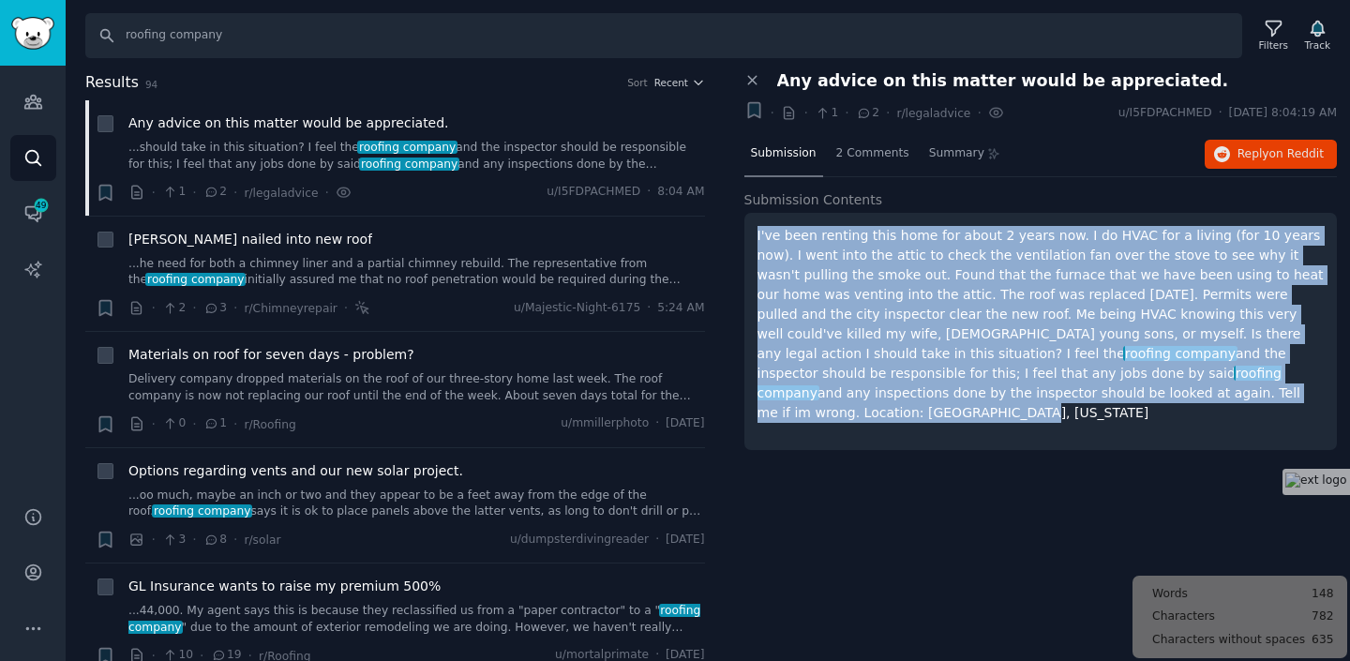
drag, startPoint x: 757, startPoint y: 235, endPoint x: 1028, endPoint y: 383, distance: 308.8
click at [1028, 383] on p "I've been renting this home for about 2 years now. I do HVAC for a living (for …" at bounding box center [1041, 324] width 567 height 197
copy p "I've been renting this home for about 2 years now. I do HVAC for a living (for …"
click at [1306, 158] on span "on Reddit" at bounding box center [1296, 153] width 54 height 13
